Goal: Communication & Community: Answer question/provide support

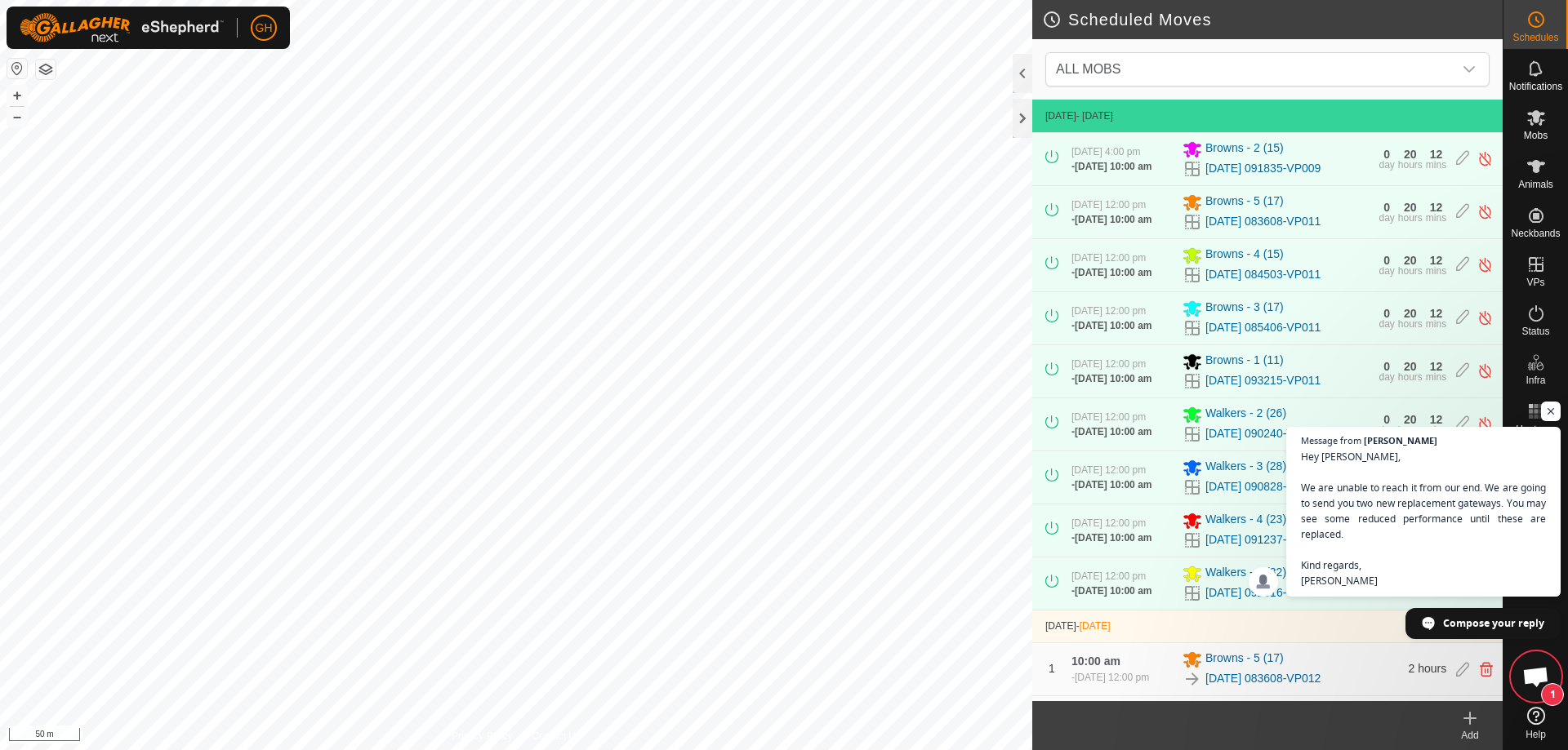
scroll to position [783, 0]
click at [1525, 674] on span "Open chat" at bounding box center [1535, 678] width 27 height 23
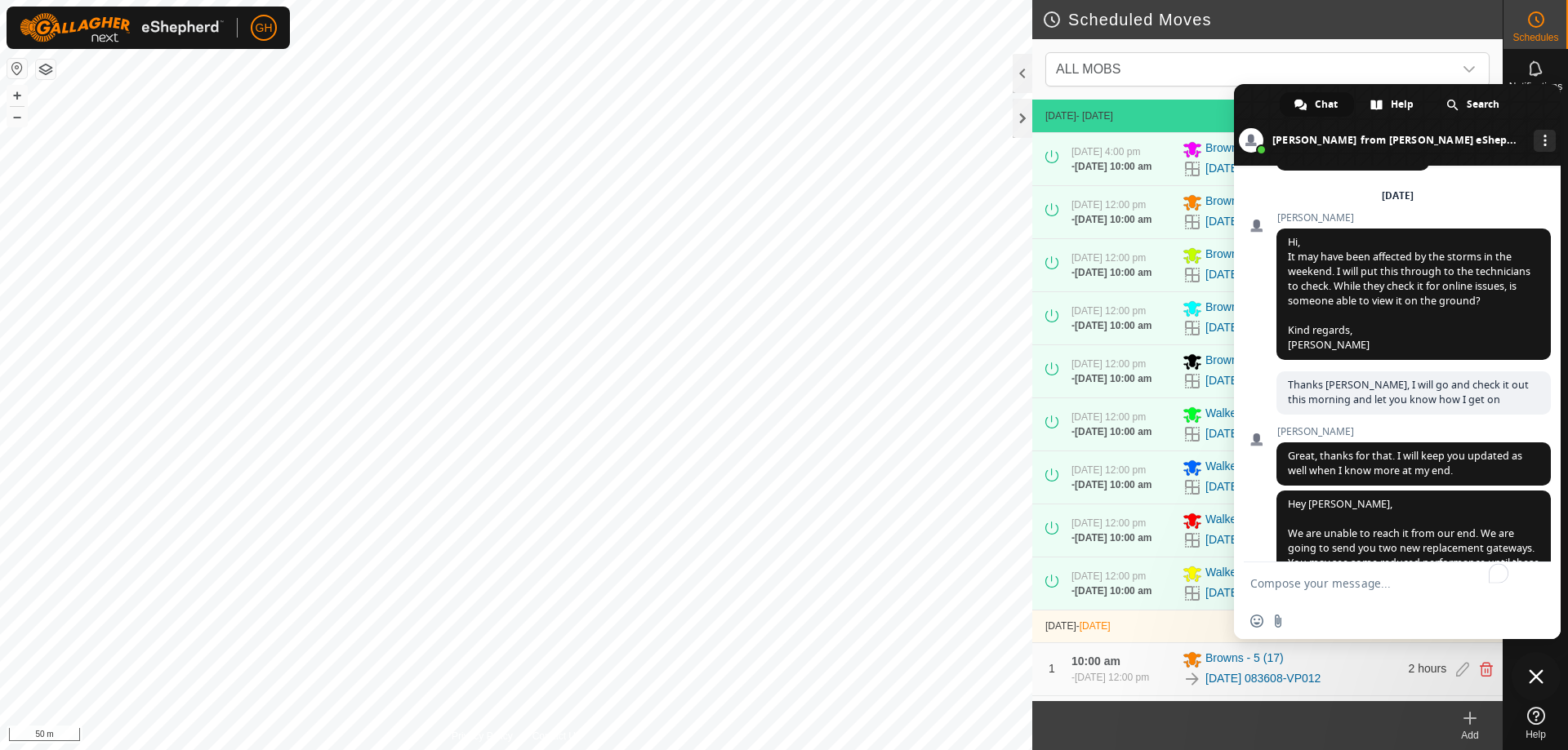
scroll to position [934, 0]
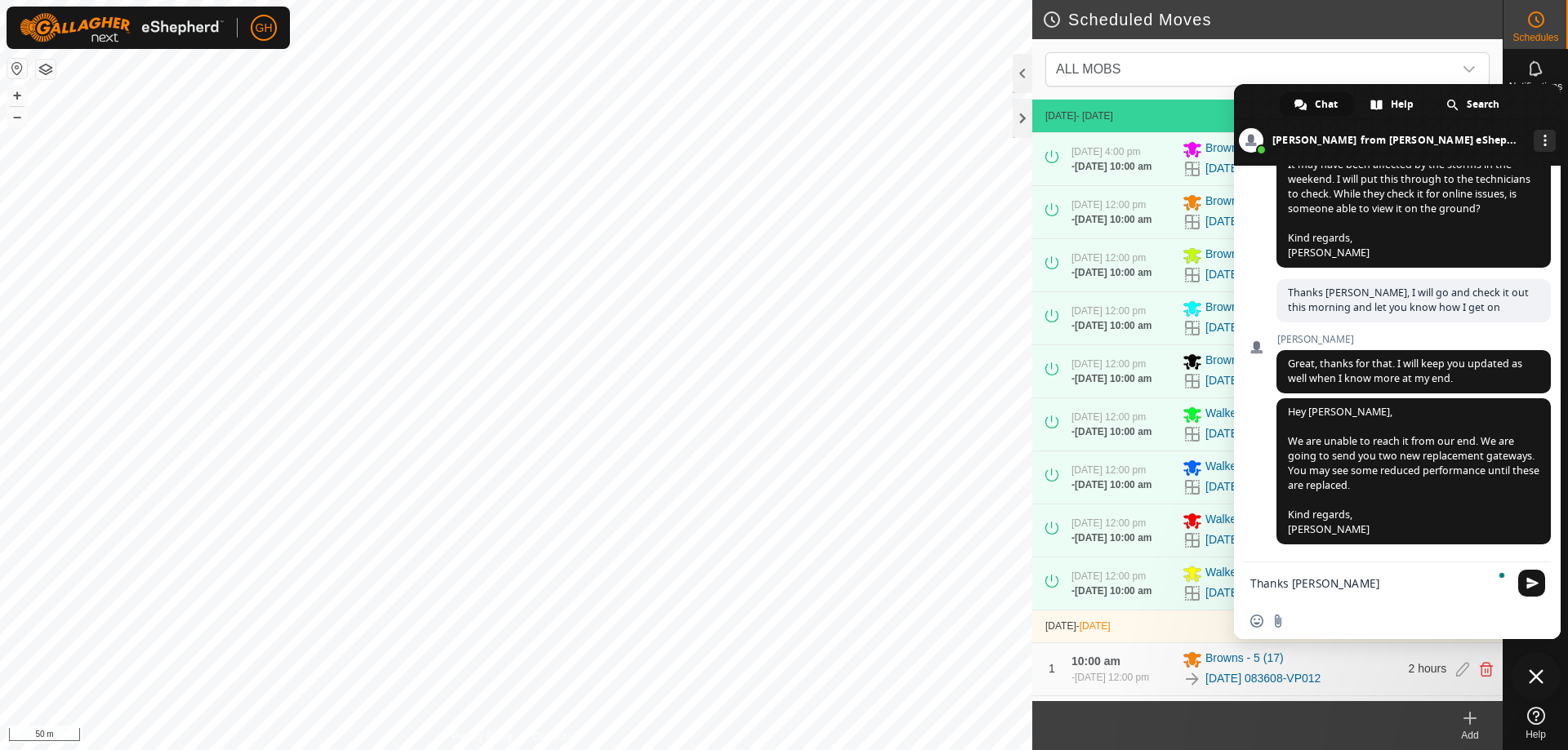
type textarea "Thanks [PERSON_NAME]"
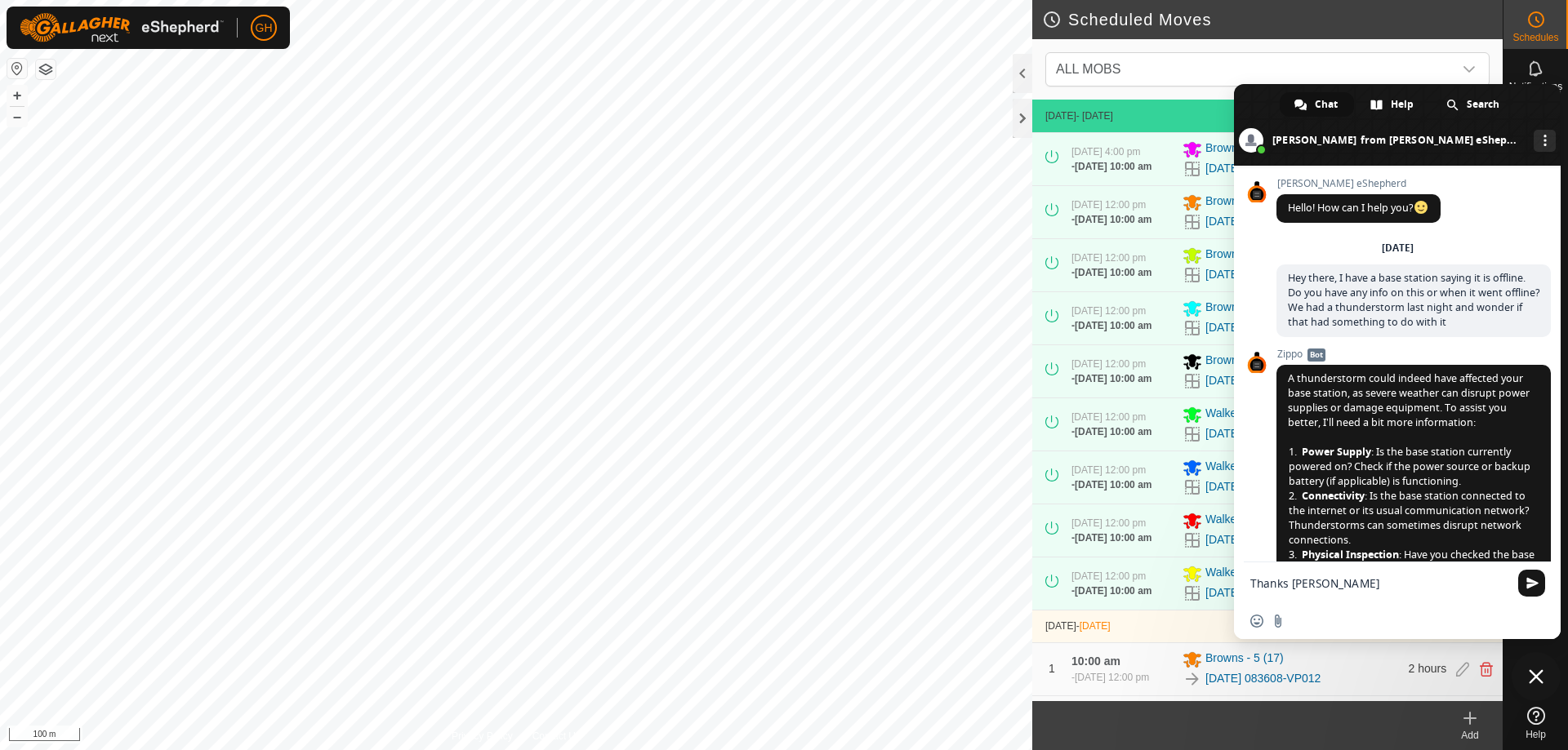
scroll to position [934, 0]
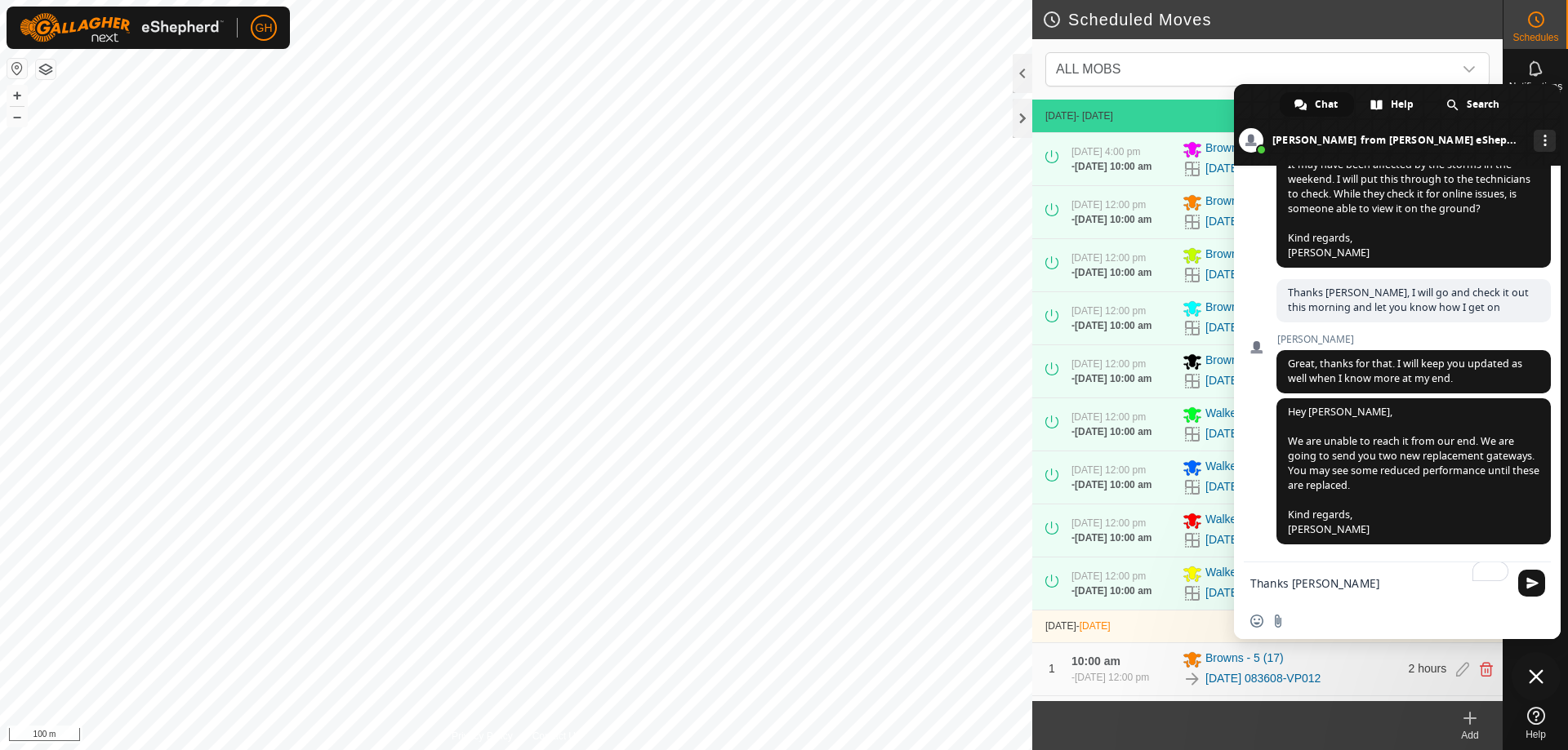
click at [1393, 592] on textarea "Thanks [PERSON_NAME]" at bounding box center [1380, 583] width 261 height 41
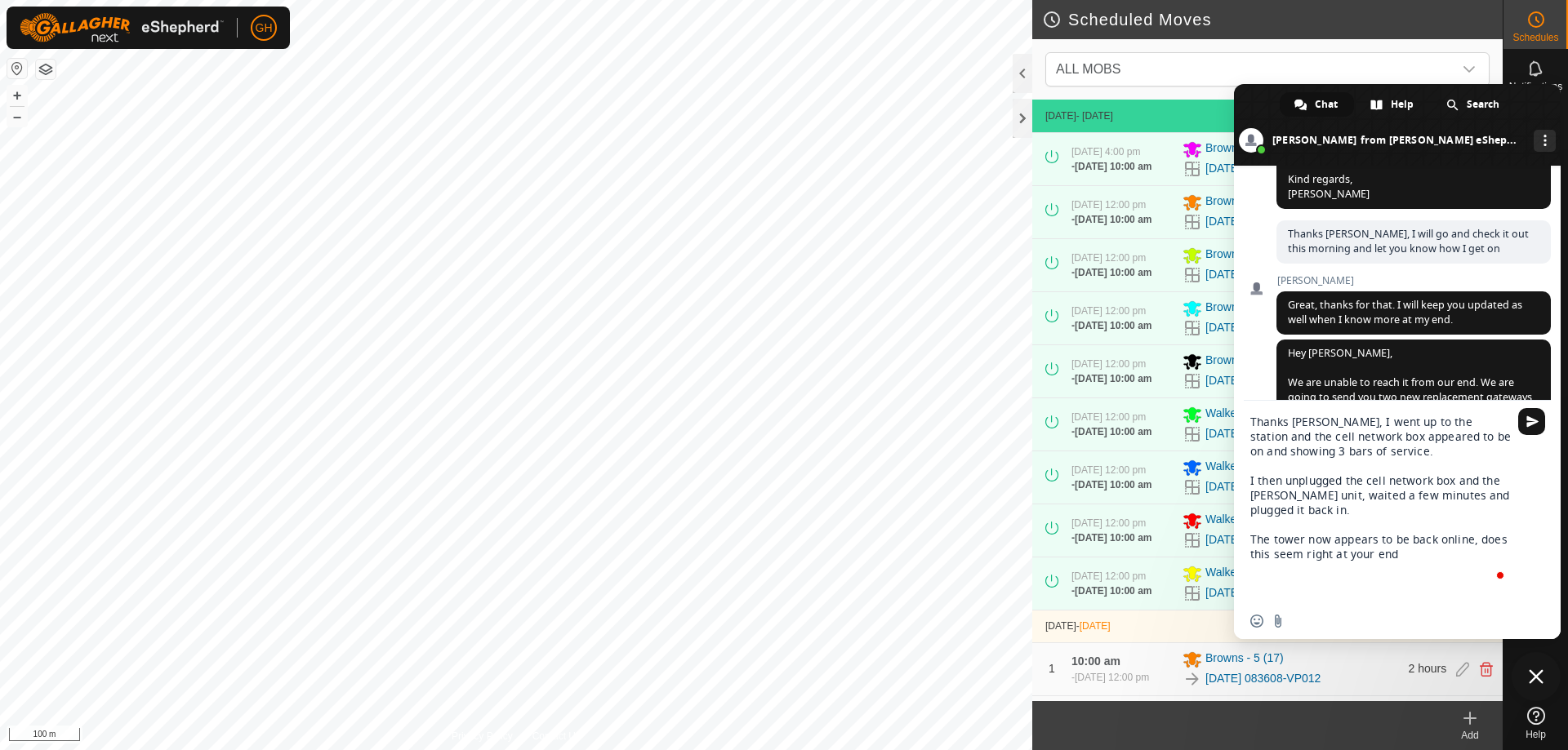
type textarea "Thanks [PERSON_NAME], I went up to the station and the cell network box appeare…"
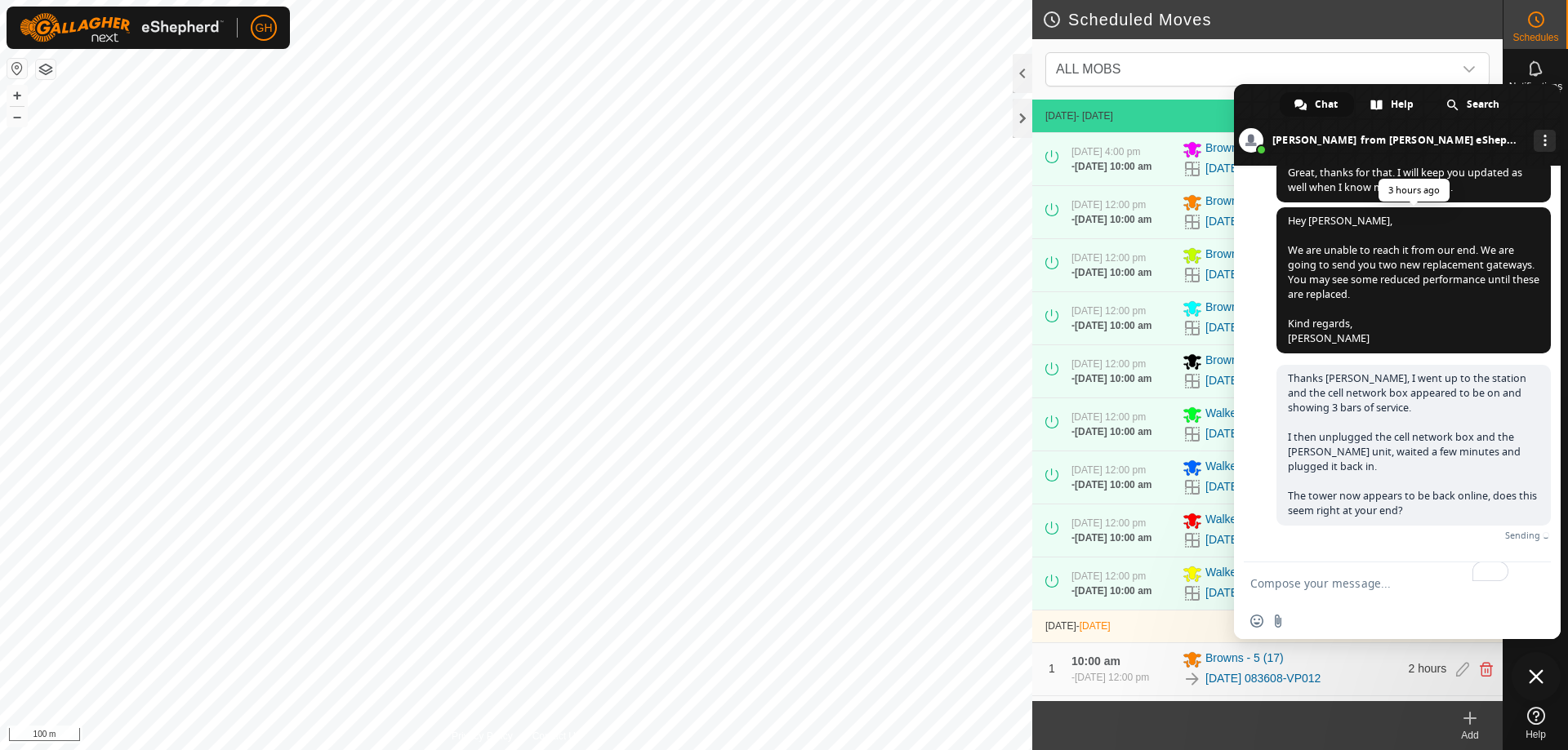
scroll to position [1106, 0]
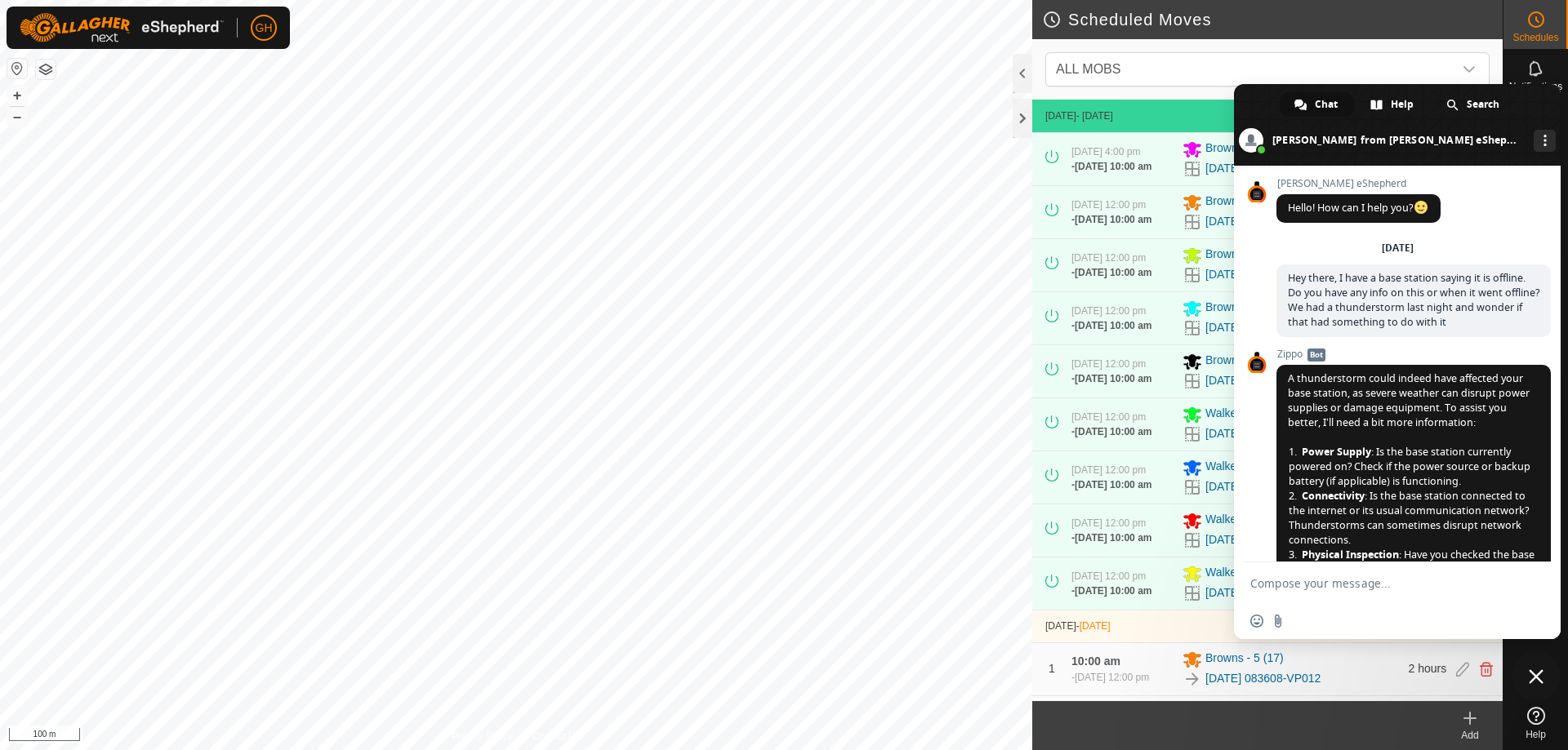
scroll to position [1106, 0]
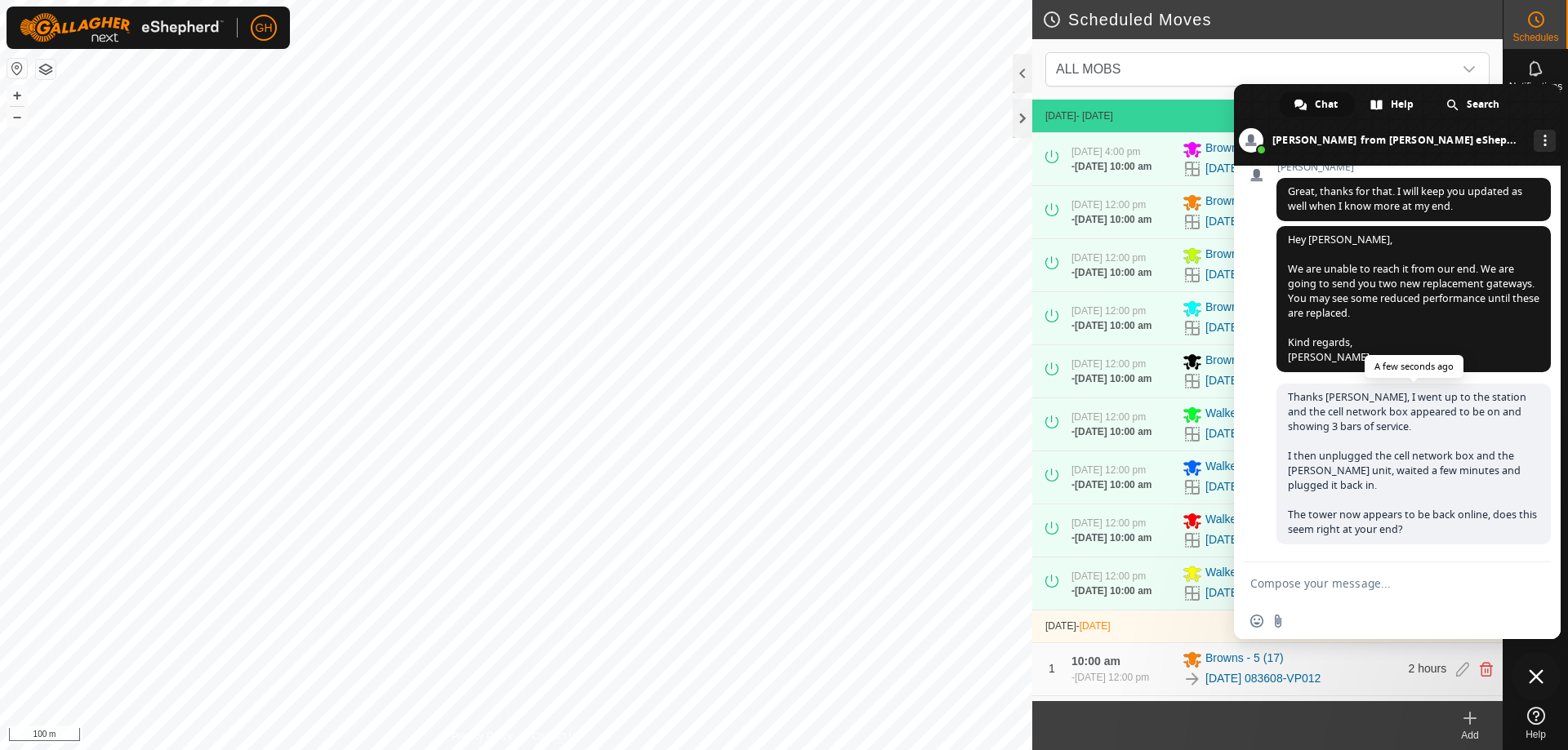
click at [1352, 414] on span "Thanks Natasha, I went up to the station and the cell network box appeared to b…" at bounding box center [1412, 463] width 249 height 146
click at [1407, 475] on span "Thanks Natasha, I went up to the station and the cell network box appeared to b…" at bounding box center [1412, 463] width 249 height 146
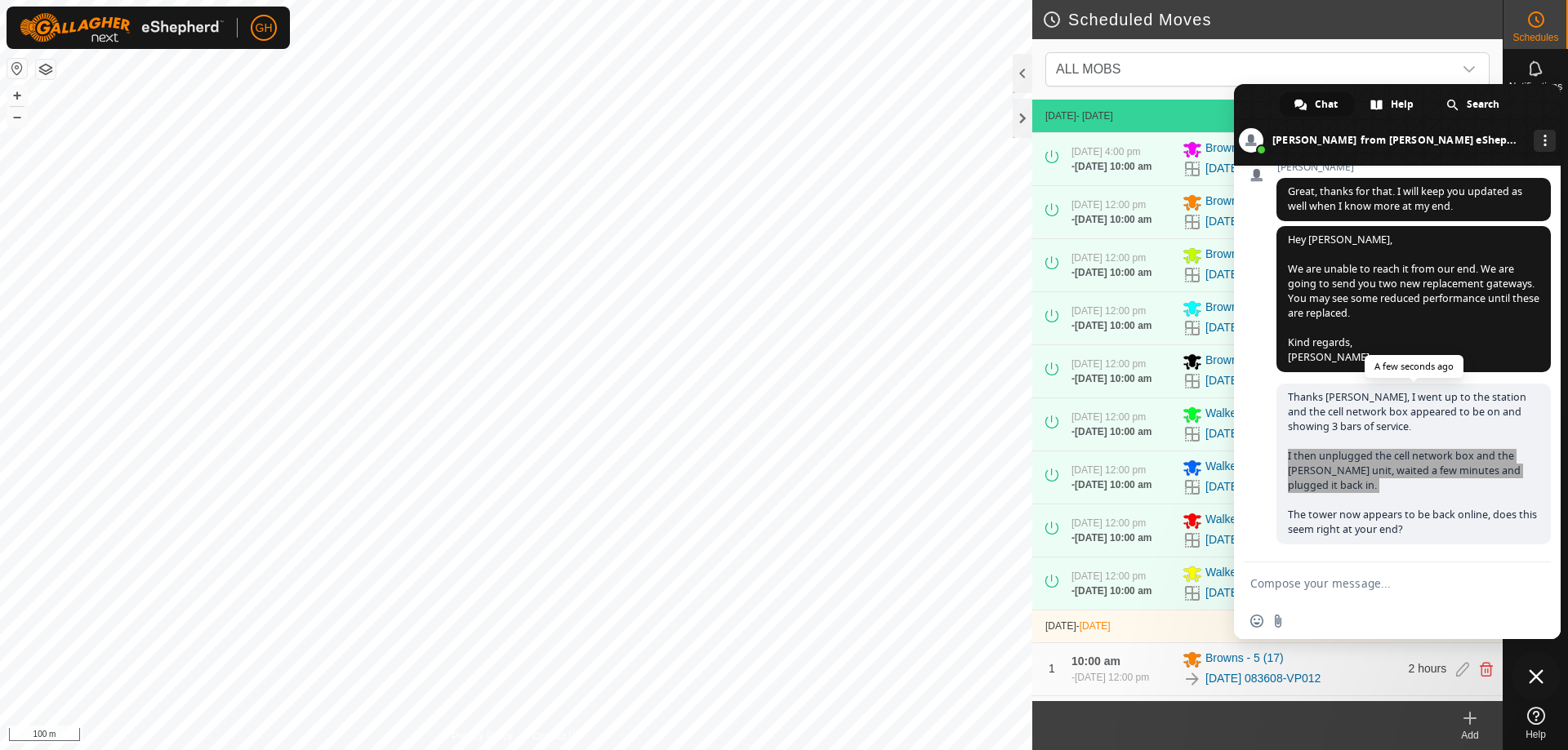
click at [1407, 475] on span "Thanks Natasha, I went up to the station and the cell network box appeared to b…" at bounding box center [1412, 463] width 249 height 146
click at [1406, 514] on span "Thanks Natasha, I went up to the station and the cell network box appeared to b…" at bounding box center [1412, 463] width 249 height 146
click at [1405, 515] on span "Thanks Natasha, I went up to the station and the cell network box appeared to b…" at bounding box center [1412, 463] width 249 height 146
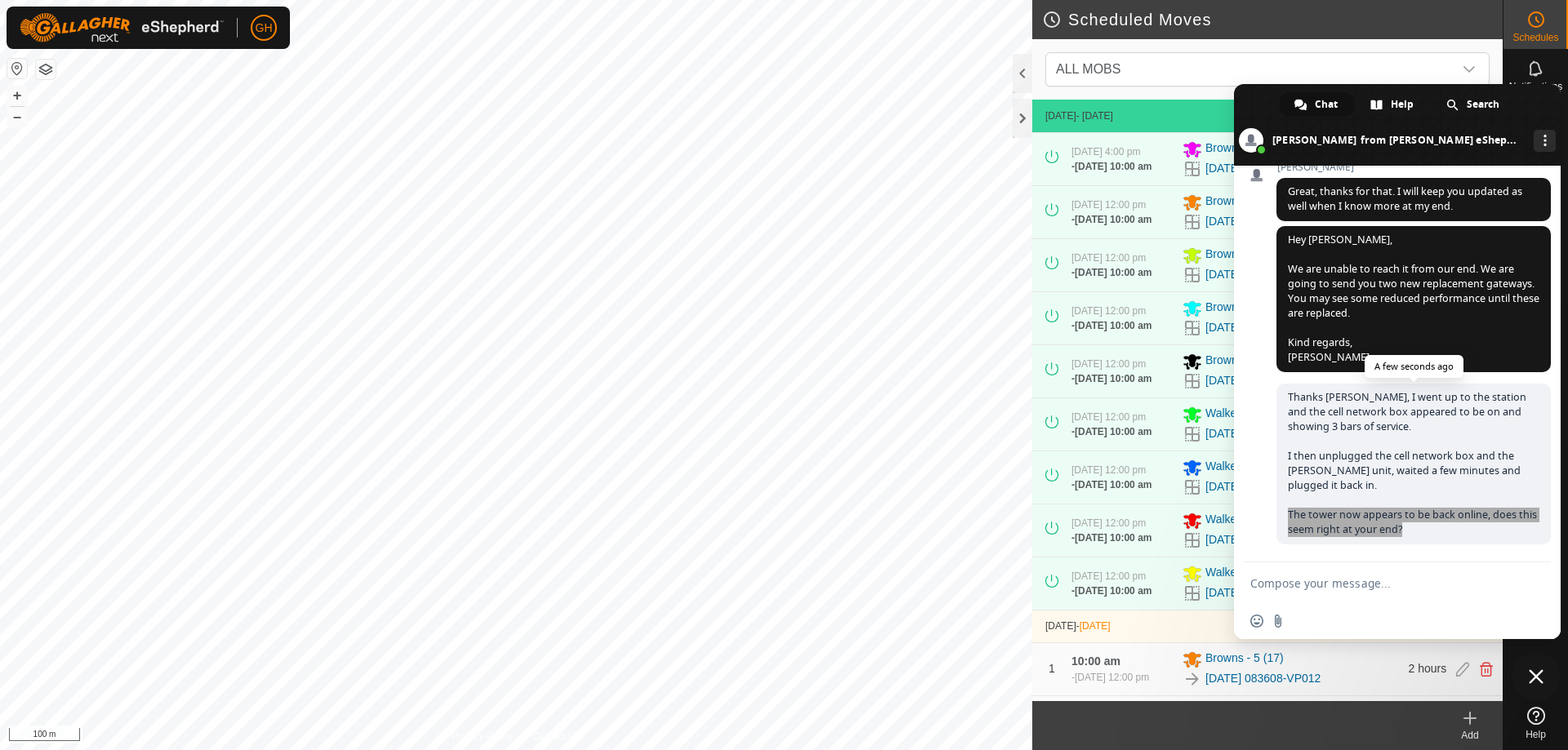
click at [1405, 515] on span "Thanks Natasha, I went up to the station and the cell network box appeared to b…" at bounding box center [1412, 463] width 249 height 146
click at [1373, 451] on span "Thanks Natasha, I went up to the station and the cell network box appeared to b…" at bounding box center [1412, 463] width 249 height 146
